Goal: Task Accomplishment & Management: Manage account settings

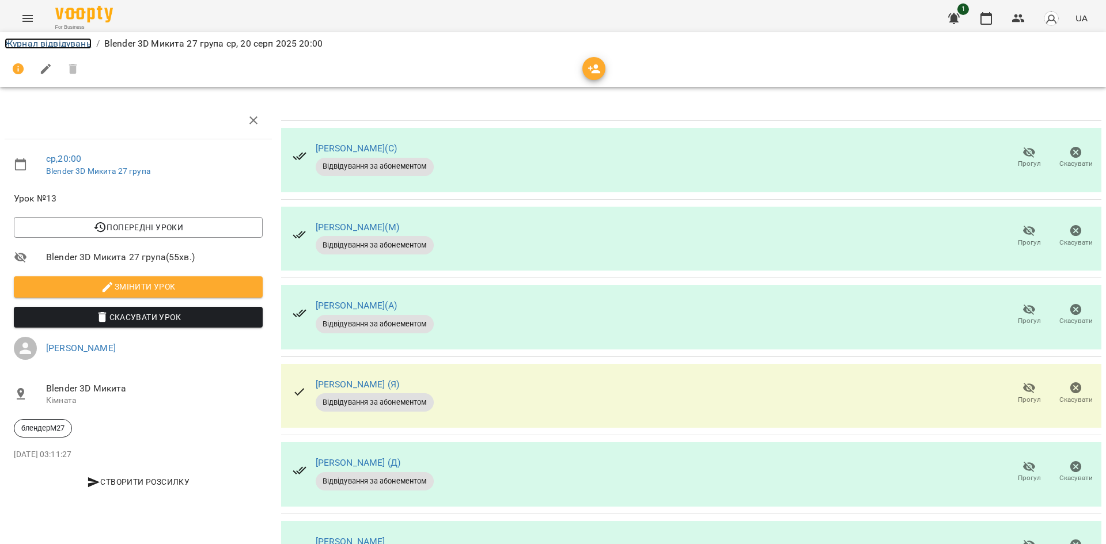
click at [29, 43] on link "Журнал відвідувань" at bounding box center [48, 43] width 87 height 11
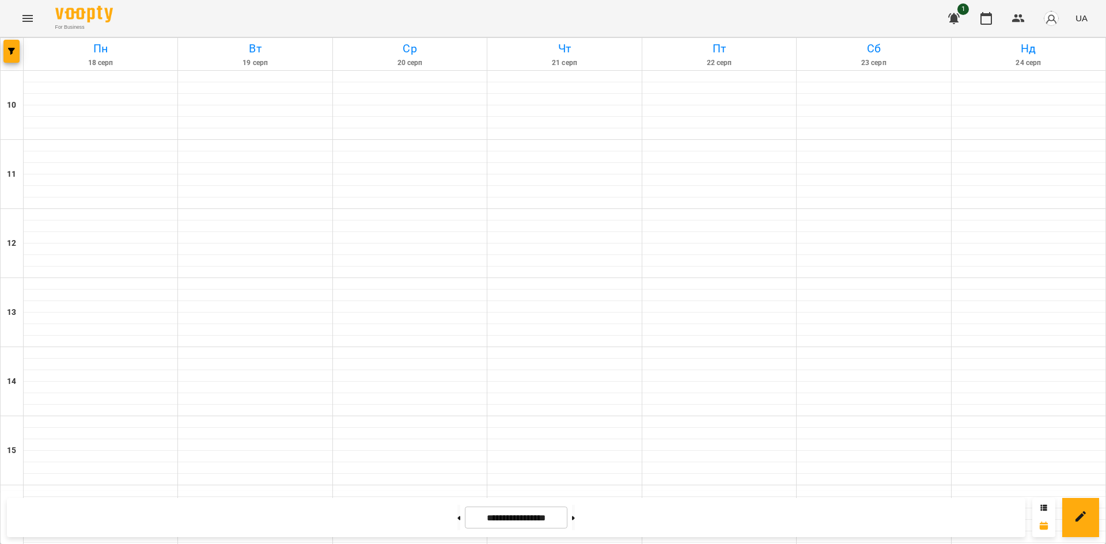
scroll to position [461, 0]
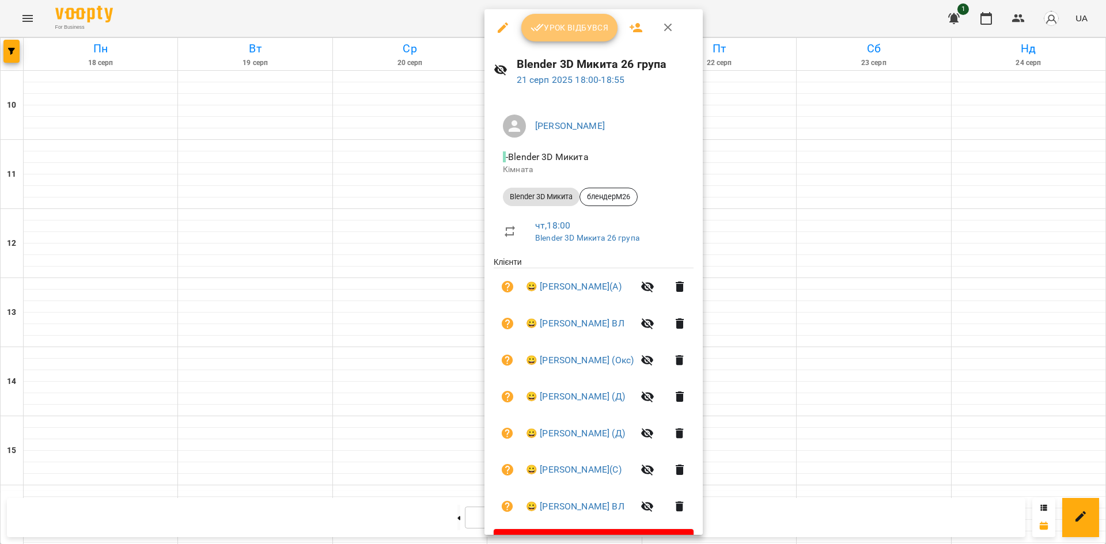
click at [585, 30] on span "Урок відбувся" at bounding box center [569, 28] width 78 height 14
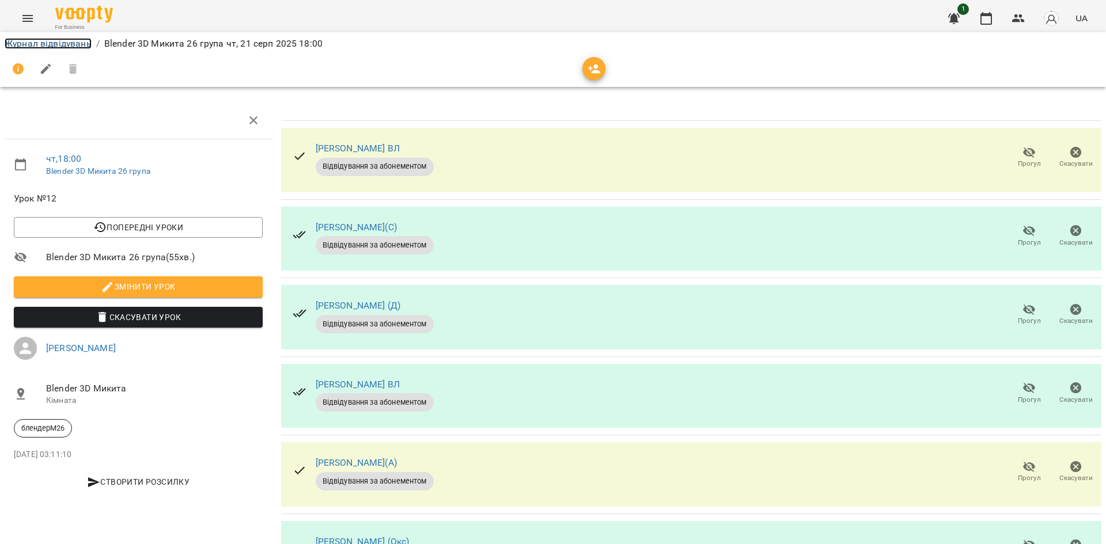
click at [60, 45] on link "Журнал відвідувань" at bounding box center [48, 43] width 87 height 11
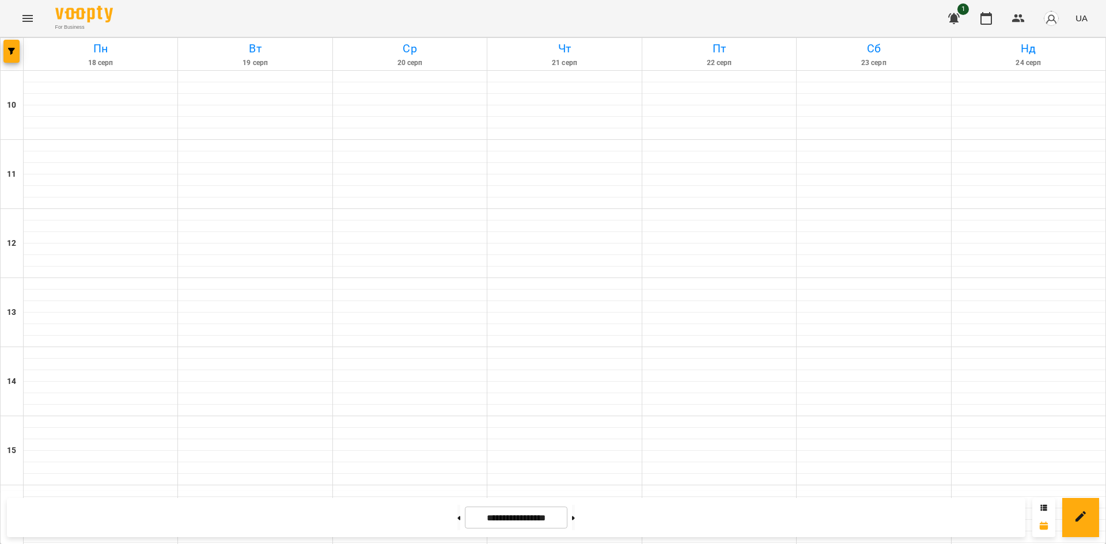
scroll to position [477, 0]
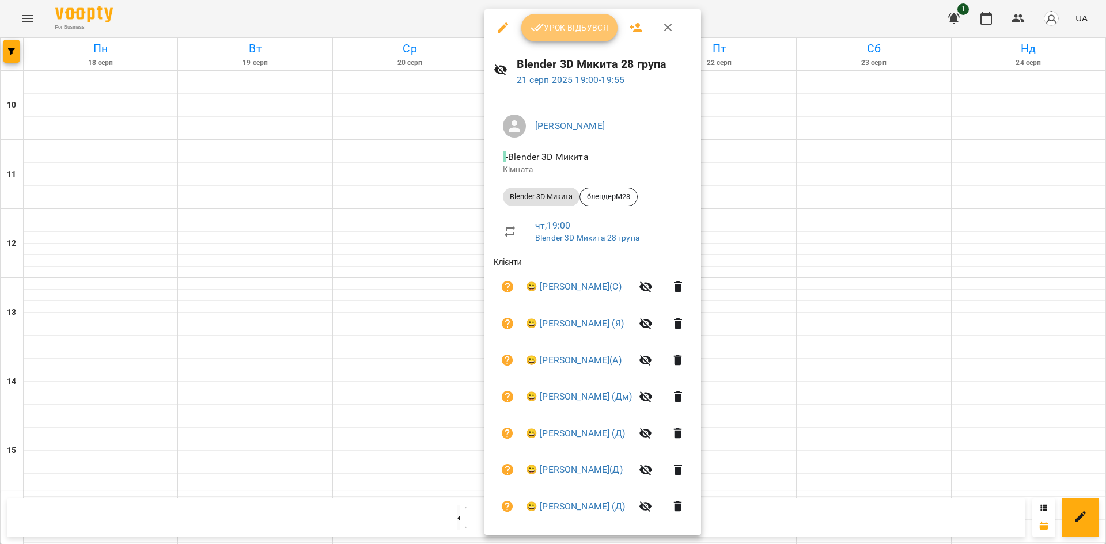
click at [556, 28] on span "Урок відбувся" at bounding box center [569, 28] width 78 height 14
